Goal: Transaction & Acquisition: Subscribe to service/newsletter

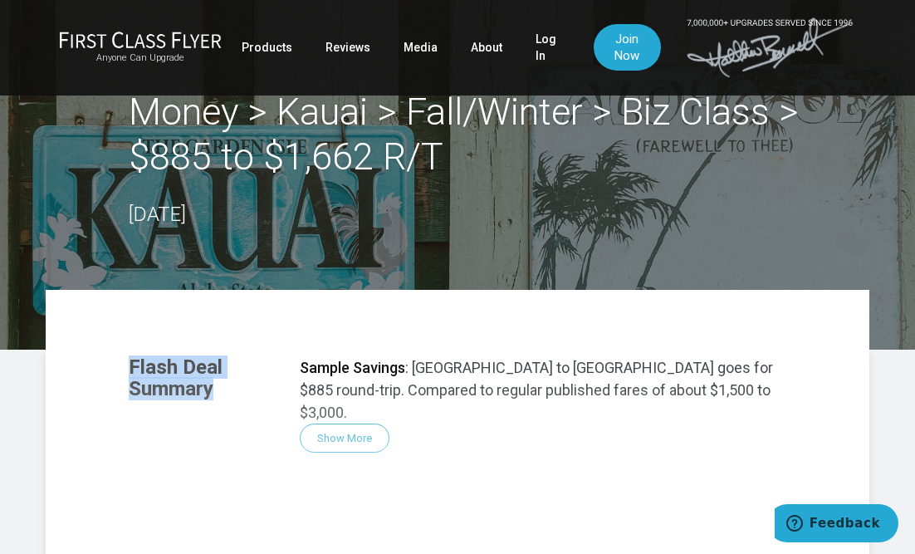
click at [452, 222] on div "Money > Kauai > Fall/Winter > Biz Class > $885 to $1,662 R/T [DATE]" at bounding box center [486, 160] width 714 height 140
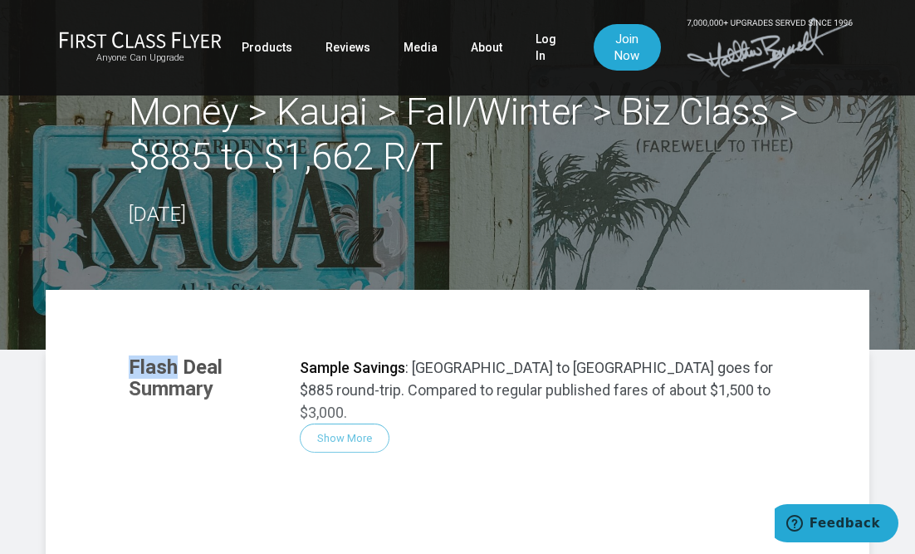
click at [623, 48] on link "Join Now" at bounding box center [627, 47] width 68 height 46
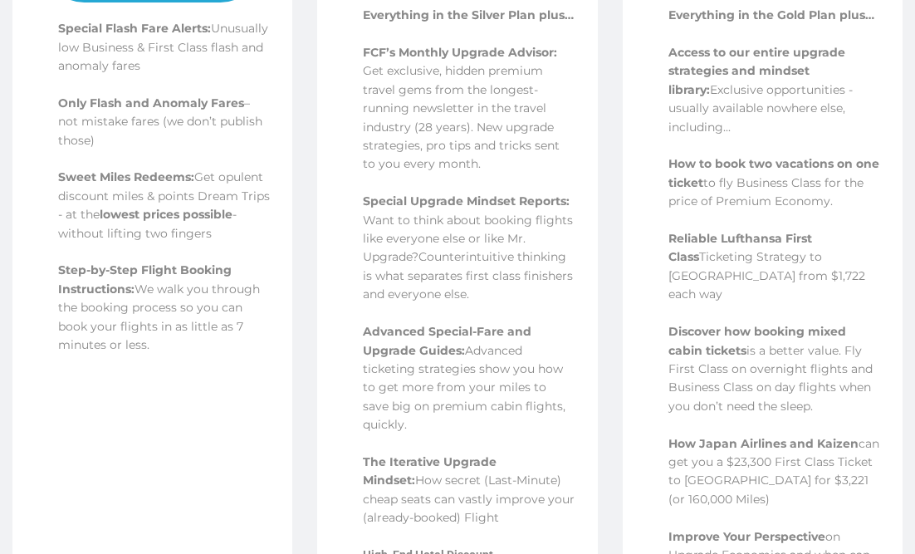
scroll to position [655, 0]
